Goal: Task Accomplishment & Management: Use online tool/utility

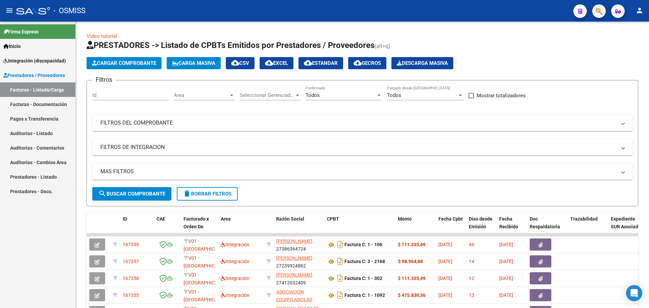
click at [640, 14] on mat-icon "person" at bounding box center [639, 10] width 8 height 8
click at [622, 46] on button "exit_to_app Salir" at bounding box center [625, 44] width 41 height 16
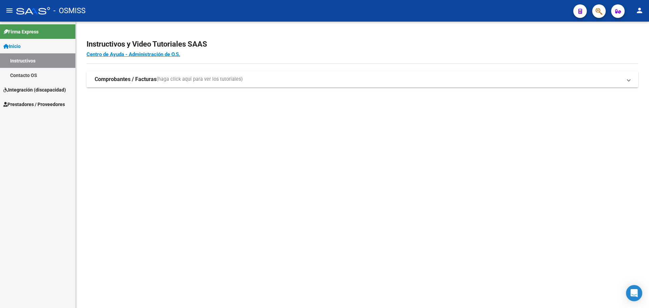
click at [39, 92] on span "Integración (discapacidad)" at bounding box center [34, 89] width 63 height 7
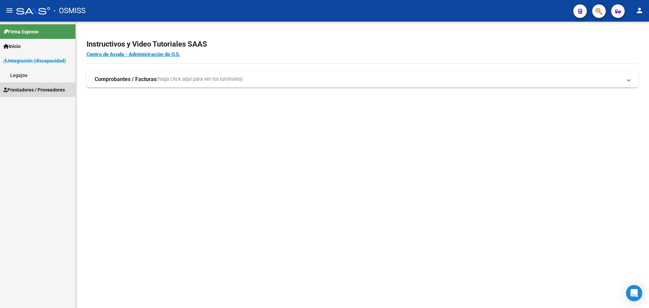
click at [25, 89] on span "Prestadores / Proveedores" at bounding box center [33, 89] width 61 height 7
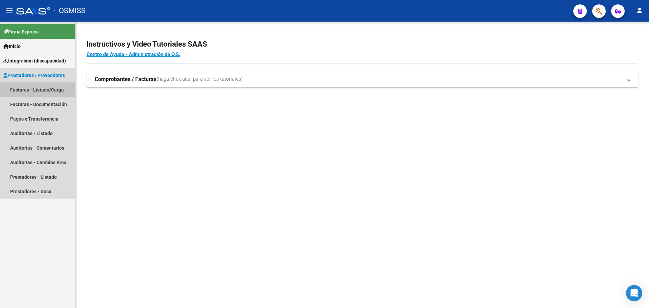
click at [21, 90] on link "Facturas - Listado/Carga" at bounding box center [37, 89] width 75 height 15
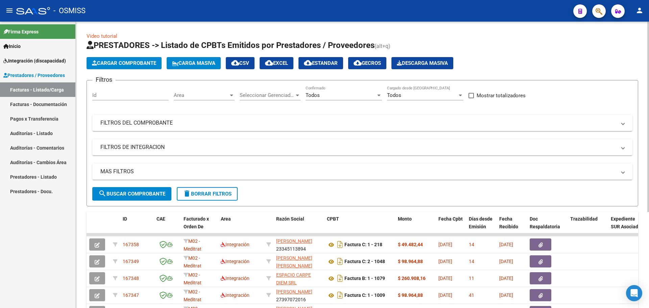
click at [287, 62] on span "cloud_download EXCEL" at bounding box center [276, 63] width 23 height 6
